Goal: Task Accomplishment & Management: Use online tool/utility

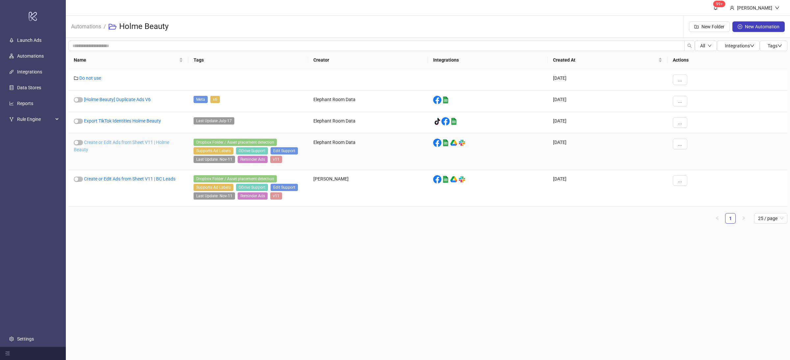
click at [163, 142] on link "Create or Edit Ads from Sheet V11 | Holme Beauty" at bounding box center [121, 146] width 95 height 13
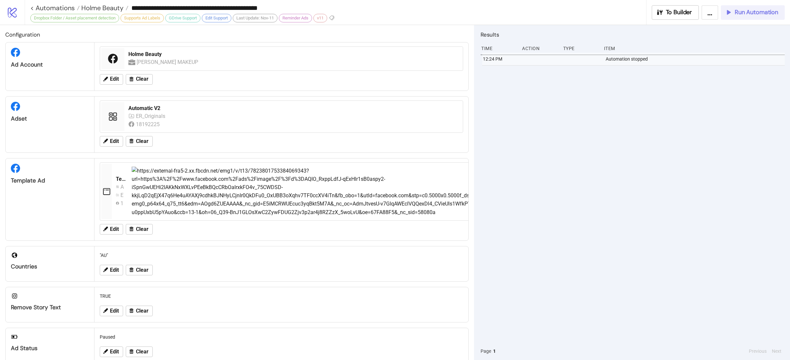
click at [741, 12] on span "Run Automation" at bounding box center [755, 13] width 43 height 8
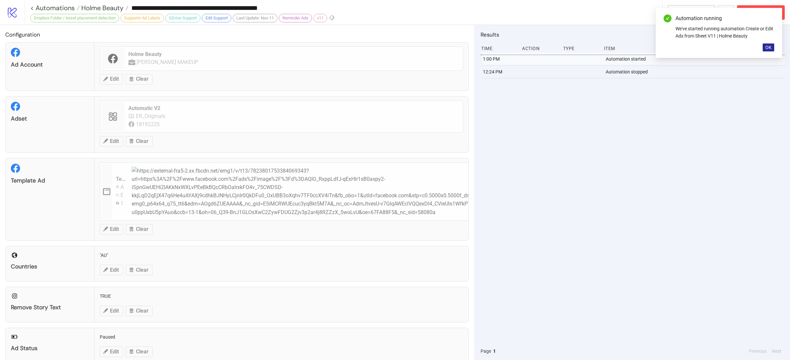
click at [767, 48] on span "OK" at bounding box center [768, 47] width 6 height 5
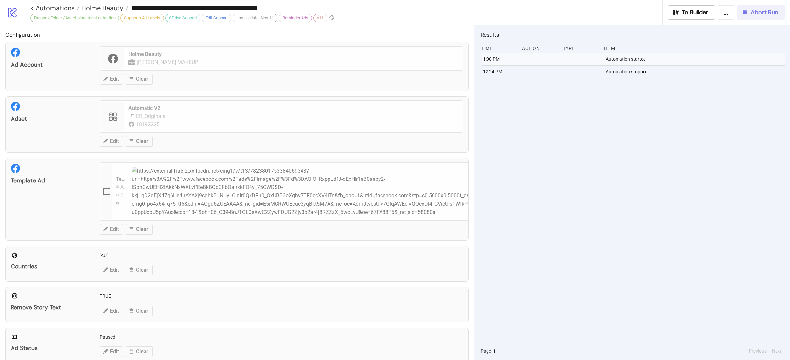
click at [757, 13] on span "Abort Run" at bounding box center [764, 13] width 27 height 8
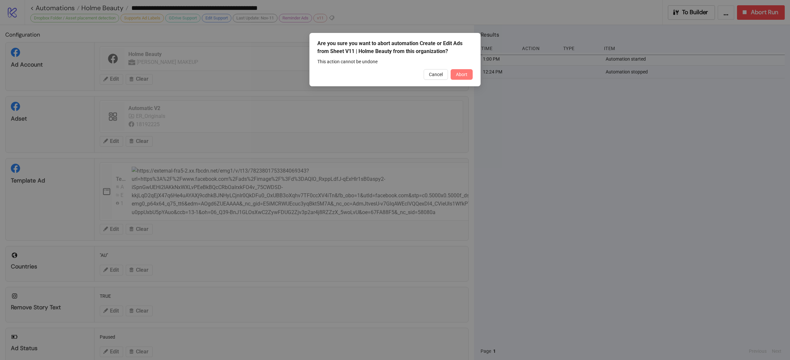
click at [461, 72] on span "Abort" at bounding box center [462, 74] width 12 height 5
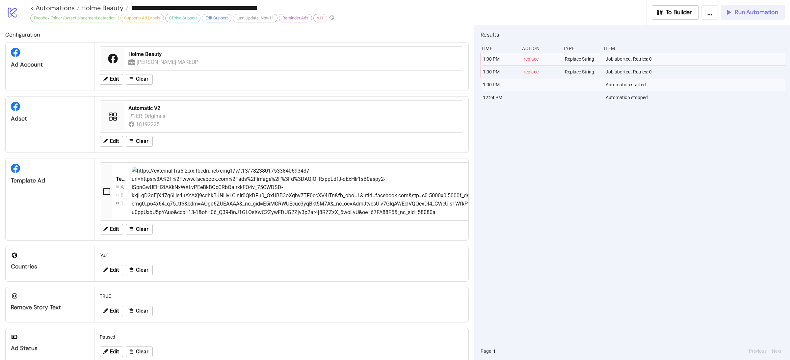
click at [750, 13] on span "Run Automation" at bounding box center [755, 13] width 43 height 8
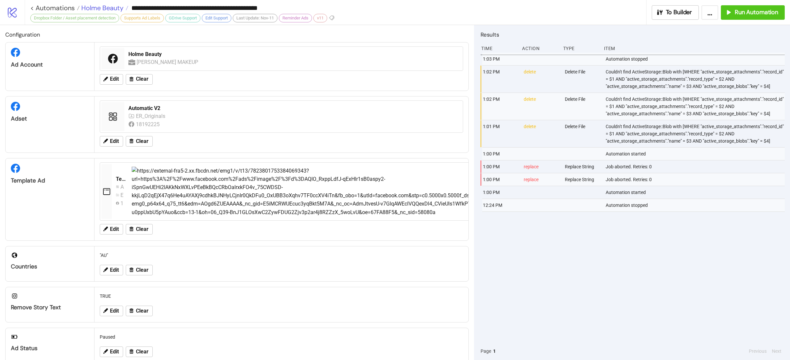
click at [110, 8] on span "Holme Beauty" at bounding box center [102, 8] width 44 height 9
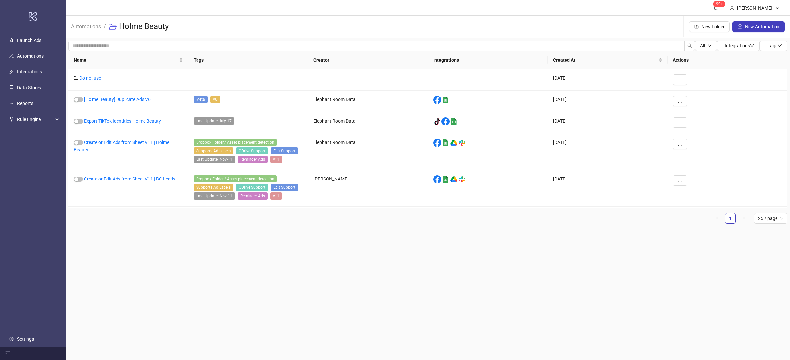
click at [183, 248] on main "99+ [PERSON_NAME] Automations / Holme Beauty New Folder New Automation All Inte…" at bounding box center [428, 180] width 724 height 360
click at [142, 101] on link "[Holme Beauty] Duplicate Ads V6" at bounding box center [117, 99] width 67 height 5
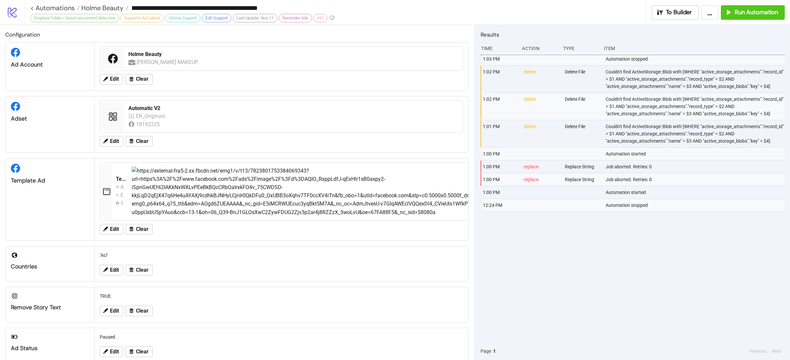
type input "**********"
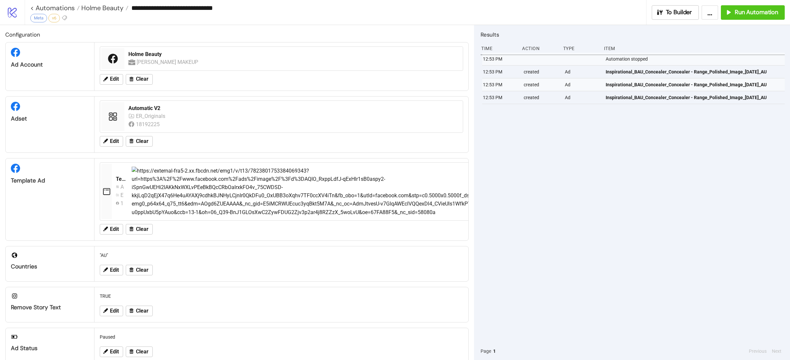
click at [693, 228] on div "12:53 PM Automation stopped 12:53 PM created Ad Inspirational_BAU_Concealer_Con…" at bounding box center [632, 197] width 304 height 289
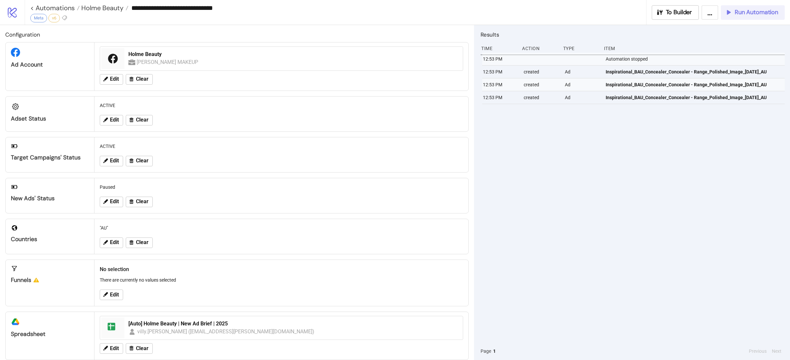
click at [747, 12] on span "Run Automation" at bounding box center [755, 13] width 43 height 8
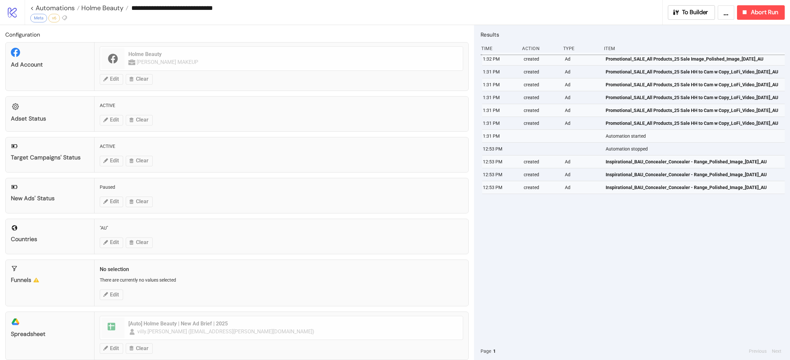
click at [608, 265] on div "1:32 PM created Ad Promotional_SALE_All Products_25 Sale Image_Polished_Image_[…" at bounding box center [632, 197] width 304 height 289
